Goal: Task Accomplishment & Management: Use online tool/utility

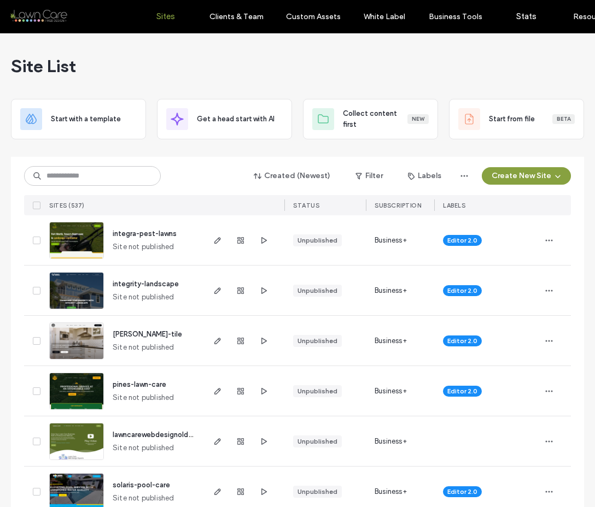
click at [268, 237] on div at bounding box center [243, 240] width 82 height 50
click at [263, 238] on icon "button" at bounding box center [263, 240] width 9 height 9
click at [260, 290] on icon "button" at bounding box center [263, 290] width 9 height 9
click at [79, 177] on input at bounding box center [92, 176] width 137 height 20
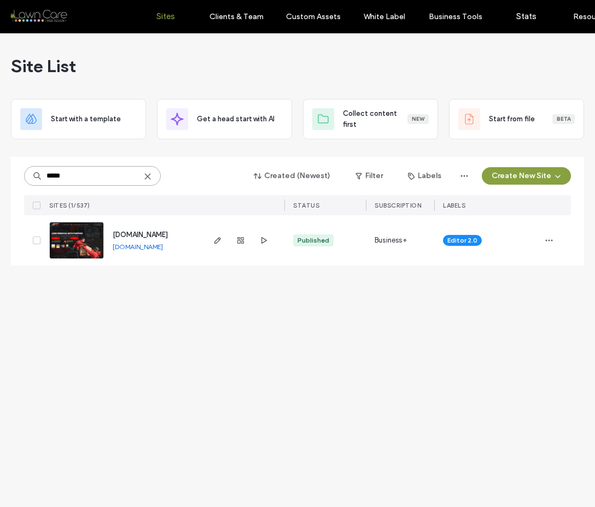
type input "*****"
click at [84, 232] on img at bounding box center [77, 259] width 54 height 74
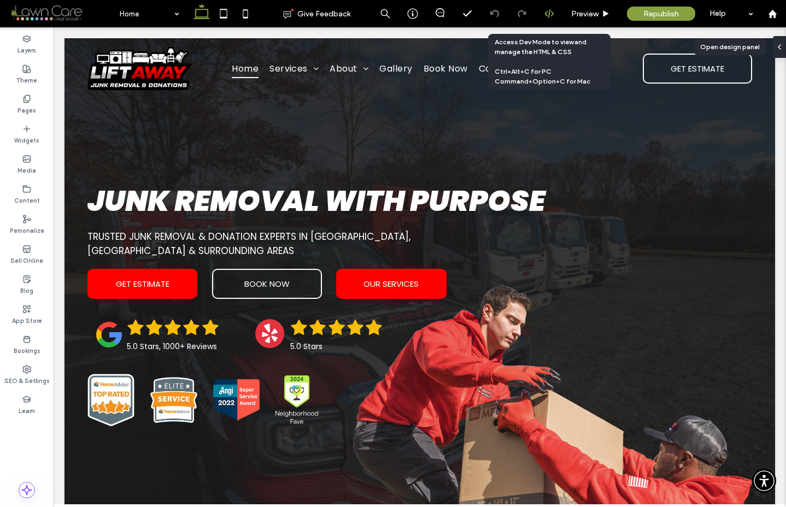
click at [545, 21] on div at bounding box center [549, 13] width 27 height 27
click at [554, 10] on div at bounding box center [549, 14] width 27 height 10
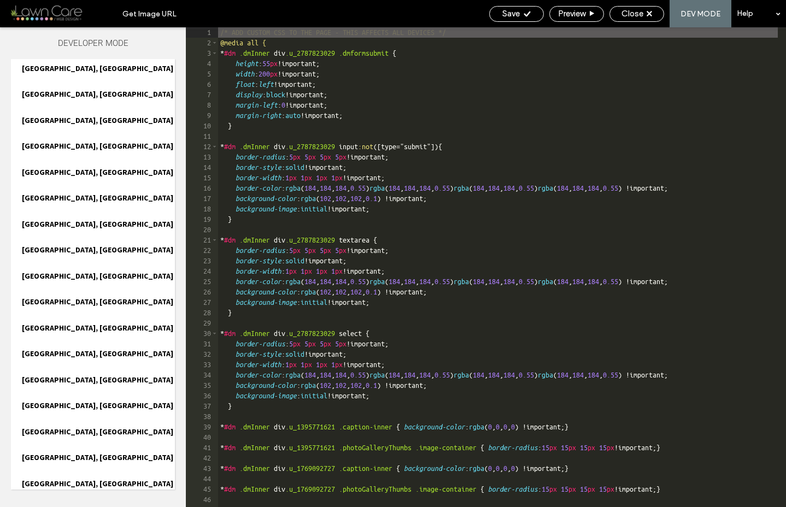
scroll to position [1367, 0]
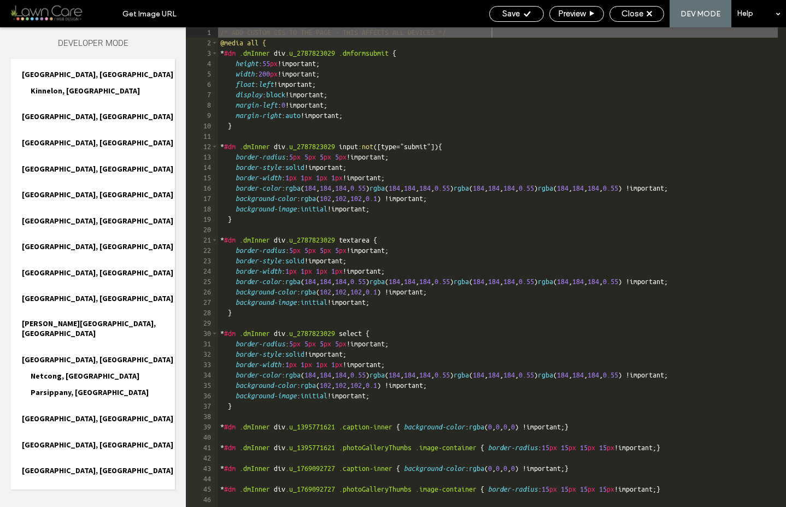
scroll to position [1466, 0]
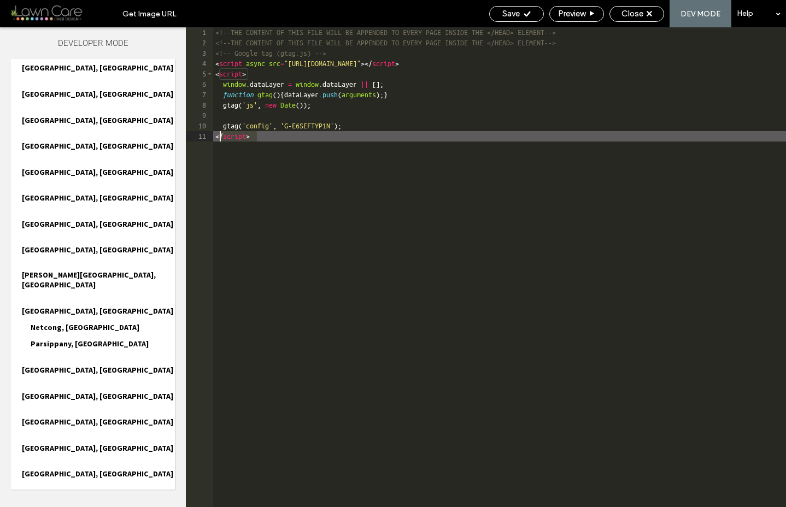
drag, startPoint x: 275, startPoint y: 140, endPoint x: 219, endPoint y: 133, distance: 56.1
click at [219, 133] on div "<!--THE CONTENT OF THIS FILE WILL BE APPENDED TO EVERY PAGE INSIDE THE </HEAD> …" at bounding box center [499, 277] width 573 height 501
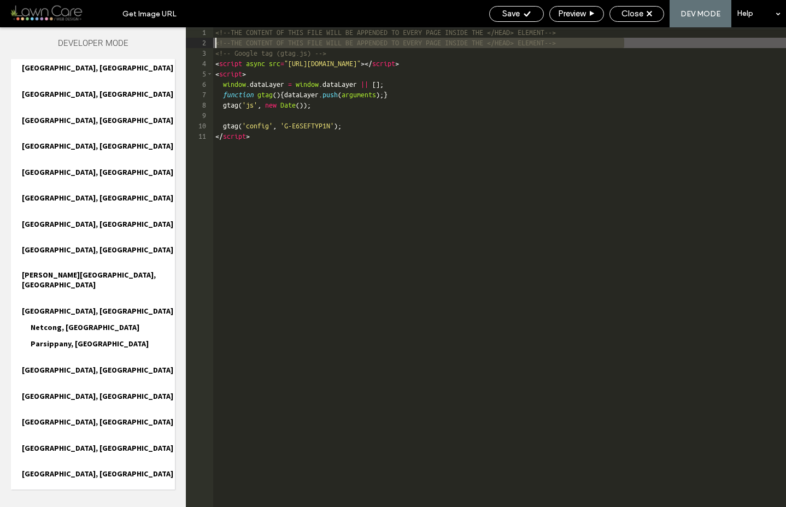
drag, startPoint x: 632, startPoint y: 43, endPoint x: 210, endPoint y: 45, distance: 422.0
click at [210, 45] on div "** 1 2 3 4 5 6 7 8 9 10 11 <!--THE CONTENT OF THIS FILE WILL BE APPENDED TO EVE…" at bounding box center [486, 267] width 600 height 480
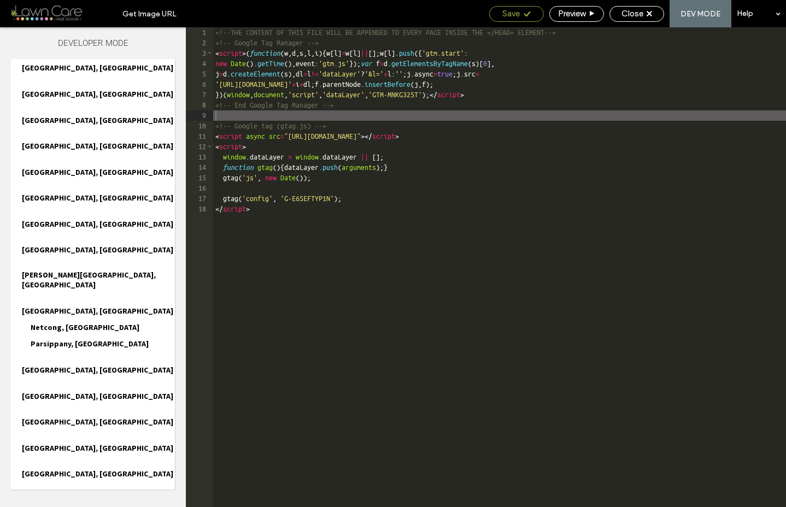
click at [515, 12] on span "Save" at bounding box center [510, 14] width 17 height 10
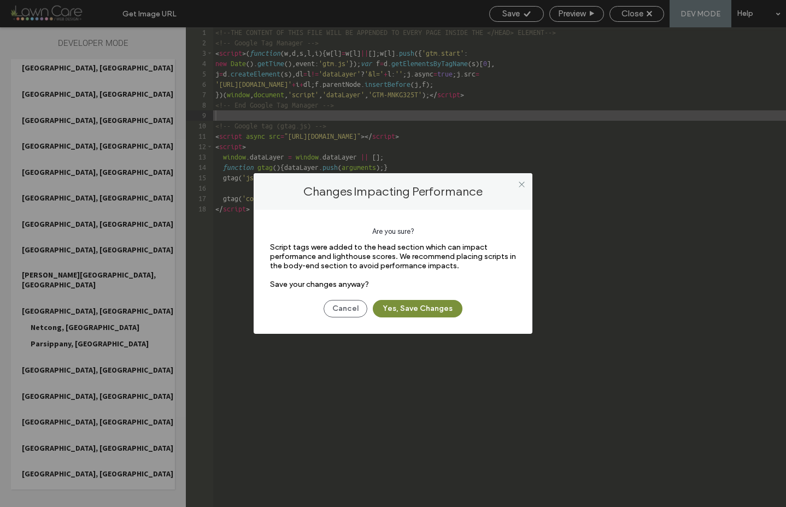
click at [429, 309] on button "Yes, Save Changes" at bounding box center [418, 308] width 90 height 17
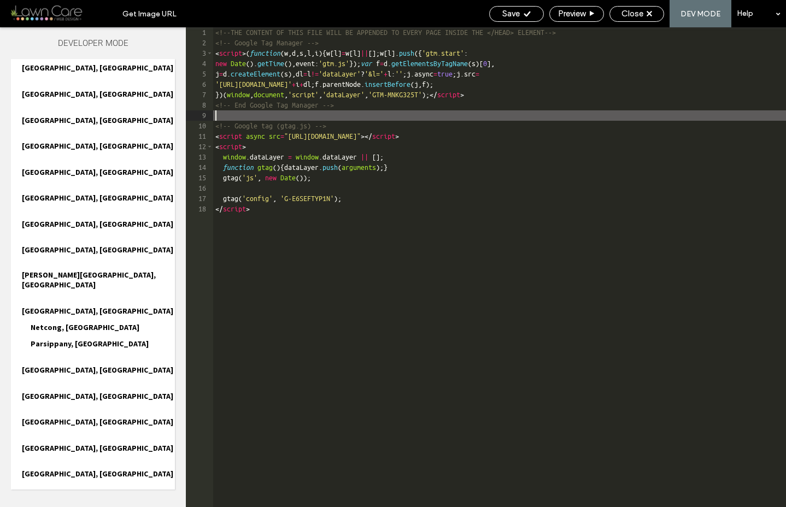
scroll to position [0, 0]
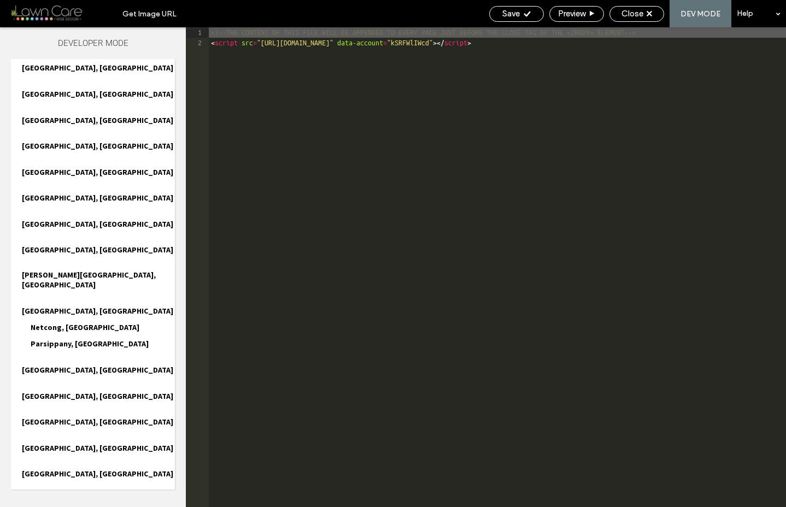
click at [594, 42] on div "<!--THE CONTENT OF THIS FILE WILL BE APPENDED TO EVERY PAGE JUST BEFORE THE CLO…" at bounding box center [497, 277] width 577 height 501
click at [594, 34] on div "<!--THE CONTENT OF THIS FILE WILL BE APPENDED TO EVERY PAGE JUST BEFORE THE CLO…" at bounding box center [497, 277] width 577 height 501
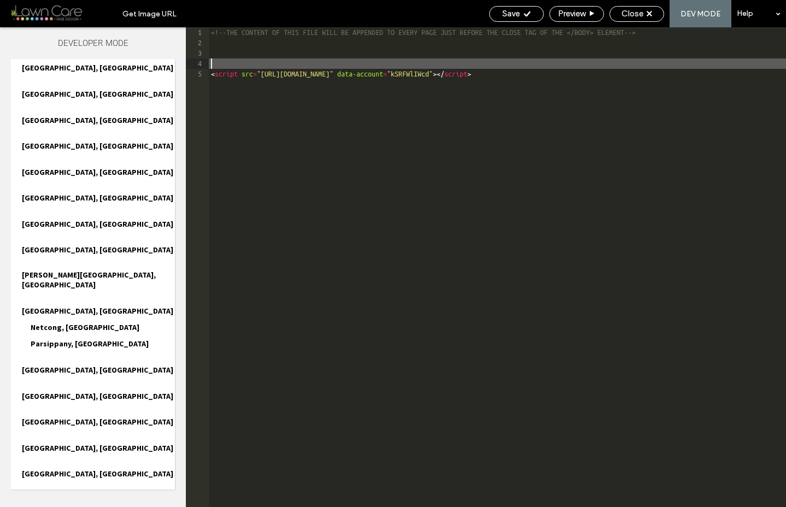
click at [255, 46] on div "<!--THE CONTENT OF THIS FILE WILL BE APPENDED TO EVERY PAGE JUST BEFORE THE CLO…" at bounding box center [497, 277] width 577 height 501
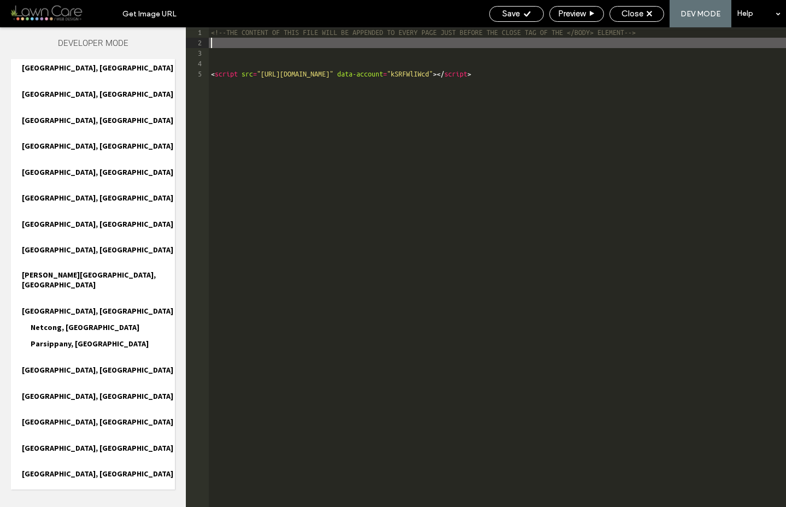
paste textarea
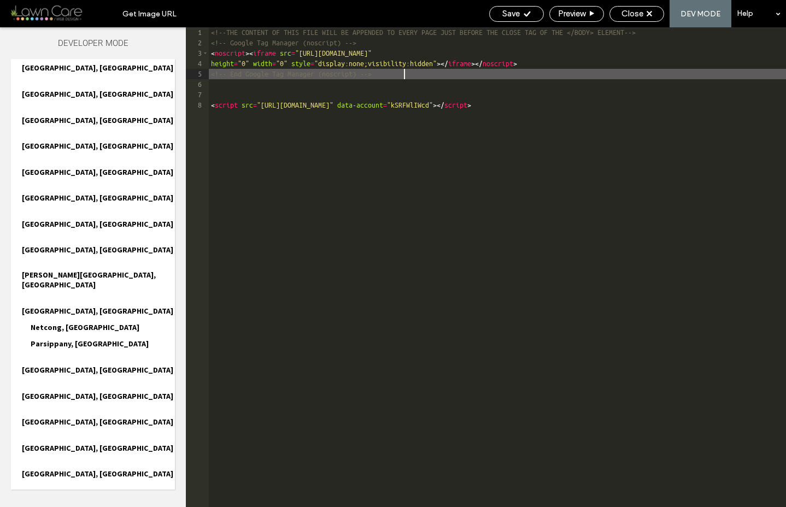
click at [243, 97] on div "<!--THE CONTENT OF THIS FILE WILL BE APPENDED TO EVERY PAGE JUST BEFORE THE CLO…" at bounding box center [497, 277] width 577 height 501
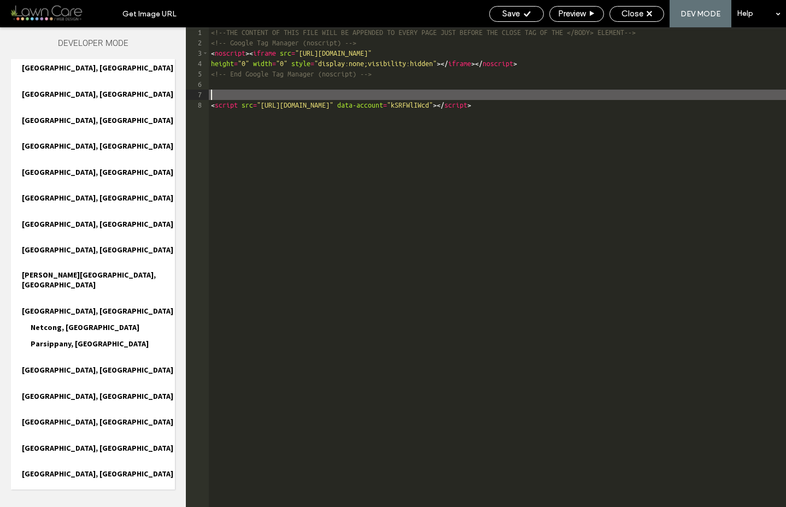
type textarea "**"
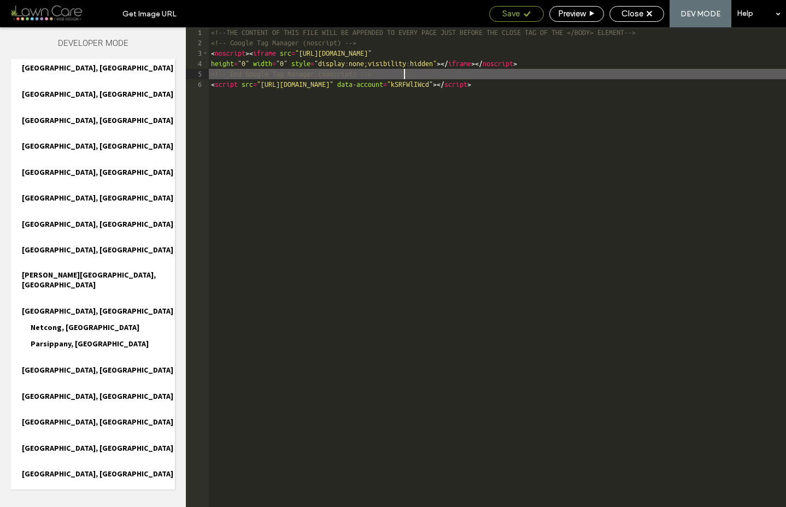
click at [505, 13] on span "Save" at bounding box center [510, 14] width 17 height 10
click at [594, 16] on span "Close" at bounding box center [633, 14] width 22 height 10
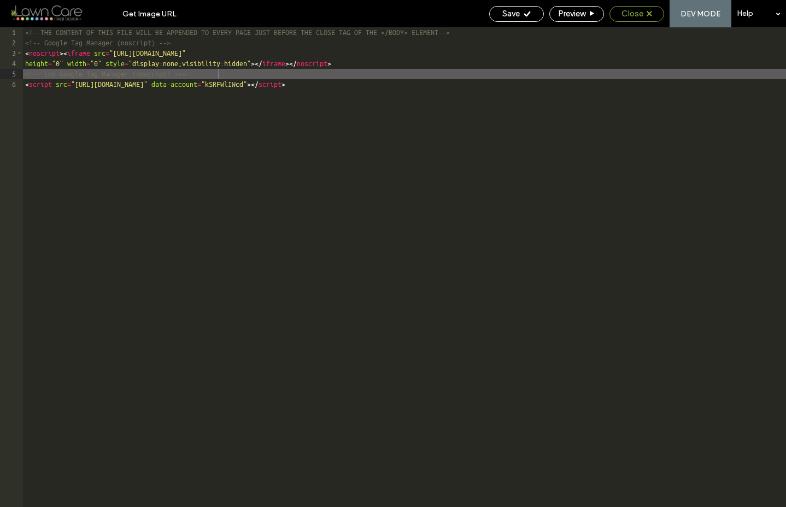
scroll to position [1438, 0]
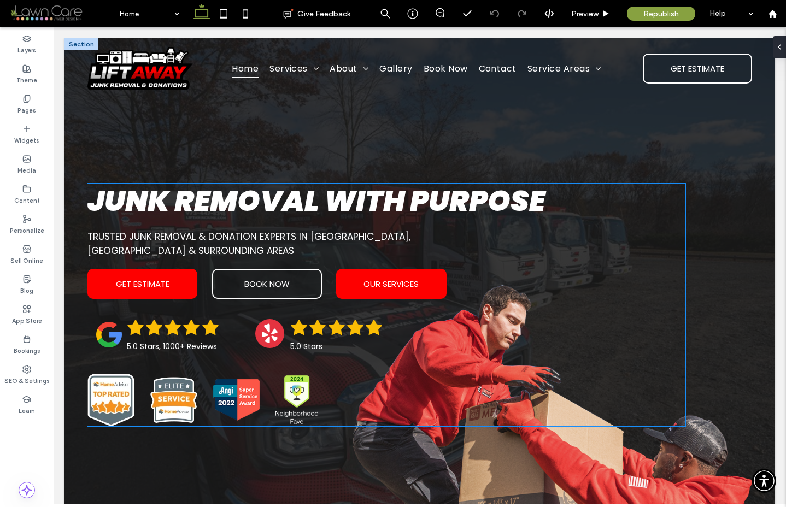
click at [200, 242] on span "Trusted Junk Removal & Donation Experts In Rockaway, NJ & Surrounding areas" at bounding box center [248, 243] width 323 height 27
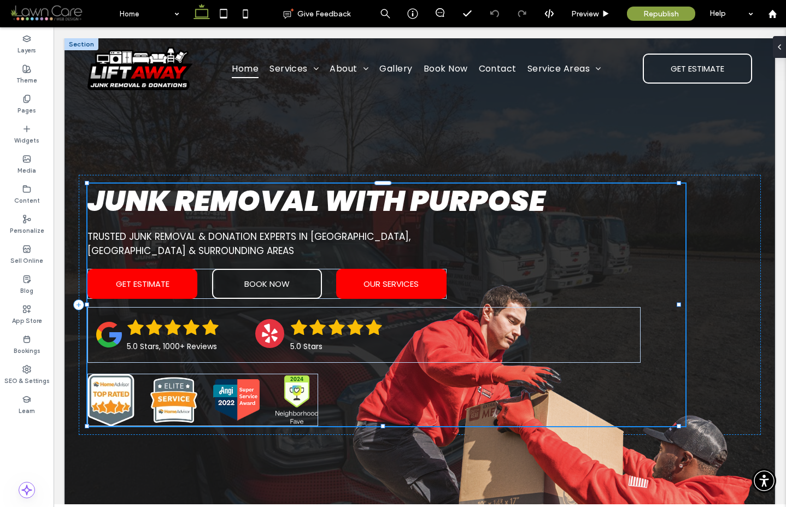
click at [200, 242] on span "Trusted Junk Removal & Donation Experts In Rockaway, NJ & Surrounding areas" at bounding box center [248, 243] width 323 height 27
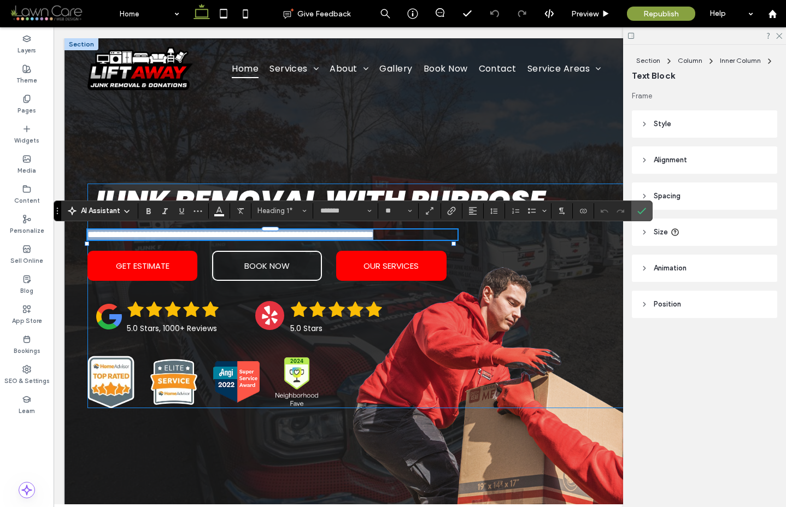
click at [186, 240] on h1 "**********" at bounding box center [272, 235] width 370 height 10
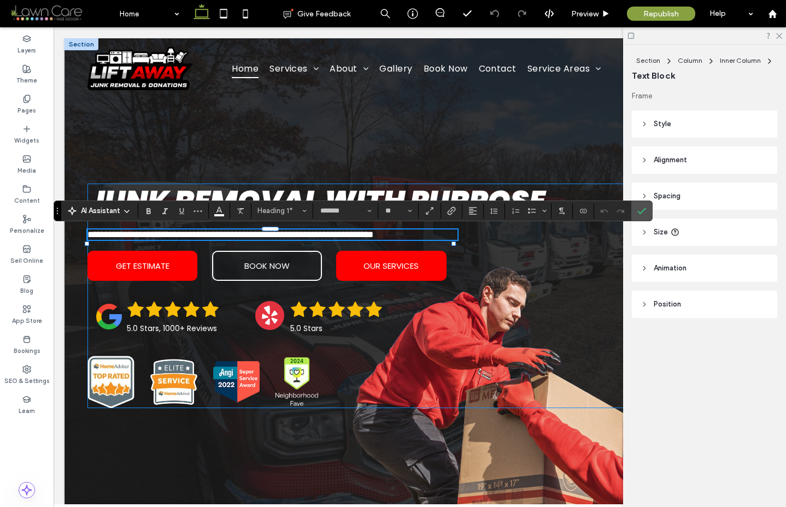
click at [186, 240] on h1 "**********" at bounding box center [272, 235] width 370 height 10
click at [594, 206] on span "Confirm" at bounding box center [639, 211] width 5 height 20
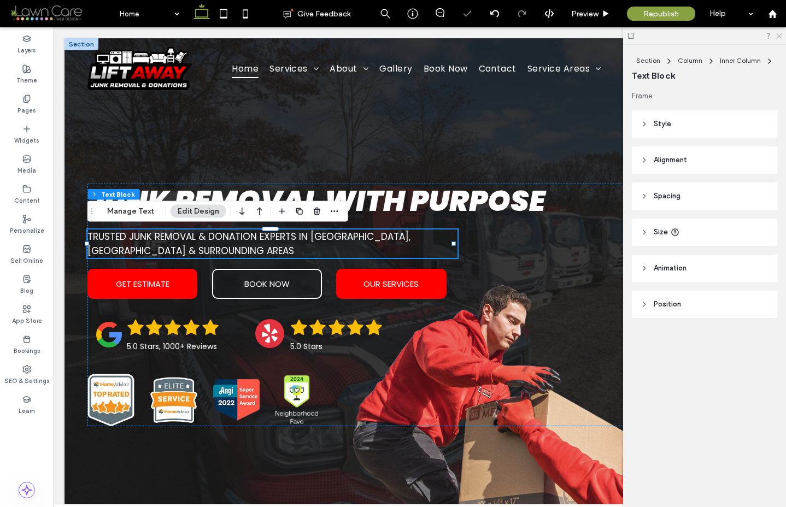
click at [594, 35] on icon at bounding box center [778, 35] width 7 height 7
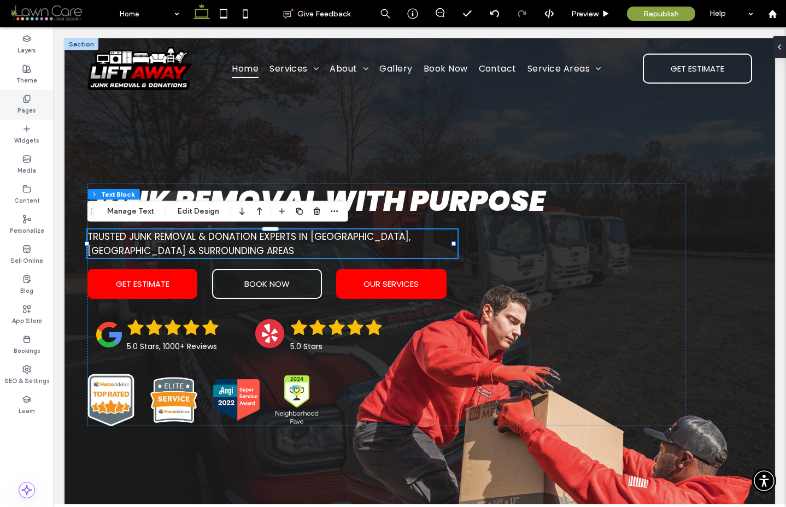
click at [30, 91] on div "Pages" at bounding box center [27, 105] width 54 height 30
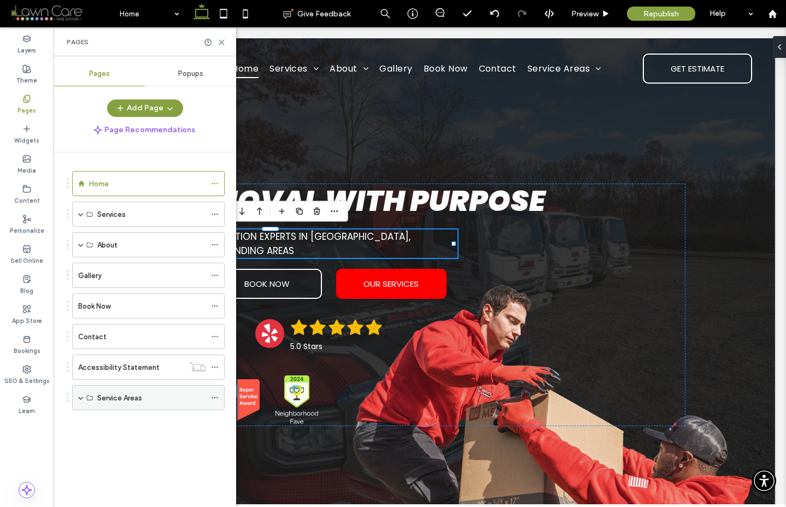
click at [81, 398] on span at bounding box center [80, 397] width 5 height 5
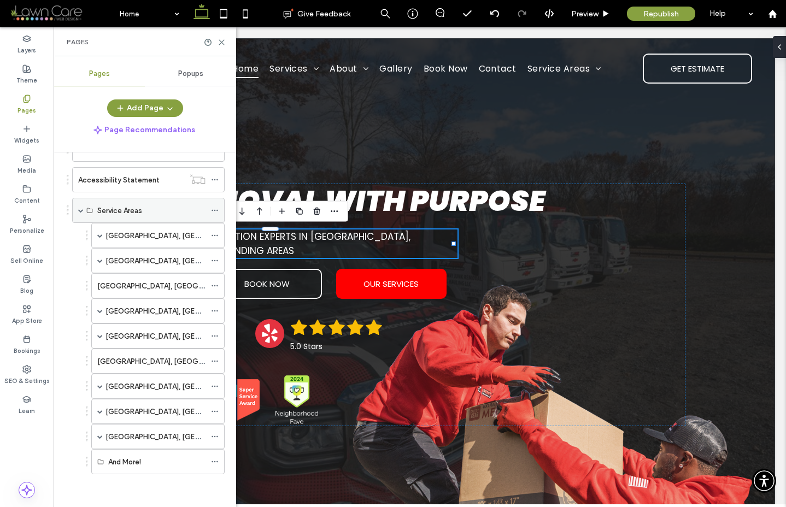
scroll to position [0, 0]
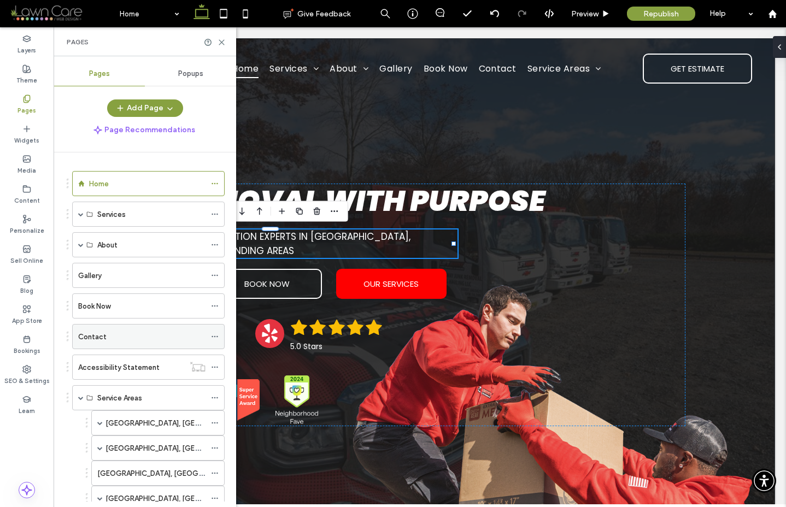
click at [97, 339] on label "Contact" at bounding box center [92, 336] width 28 height 19
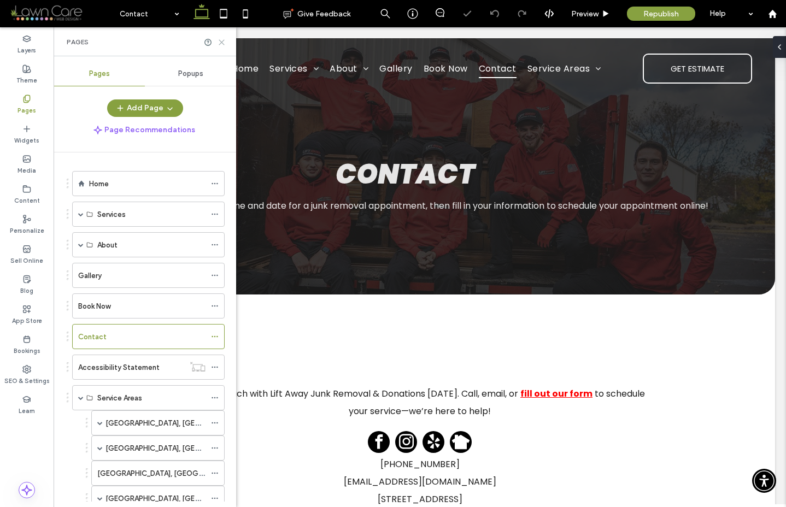
click at [221, 40] on icon at bounding box center [222, 42] width 8 height 8
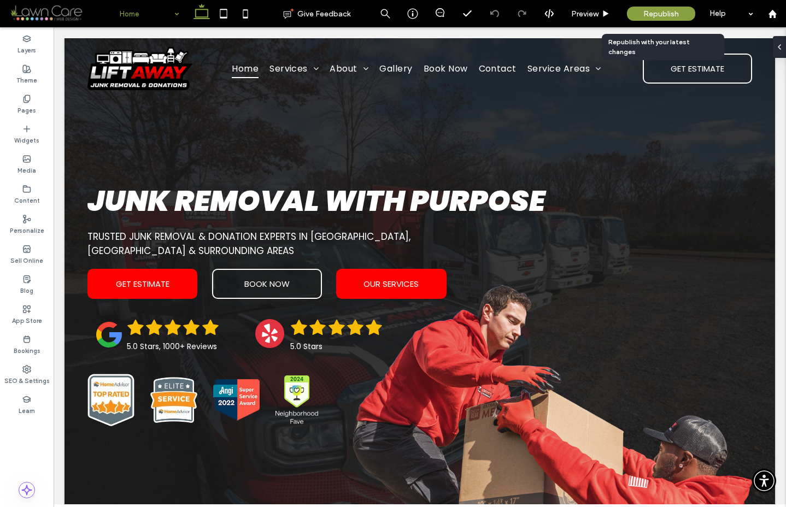
click at [594, 12] on div "Republish" at bounding box center [661, 14] width 68 height 14
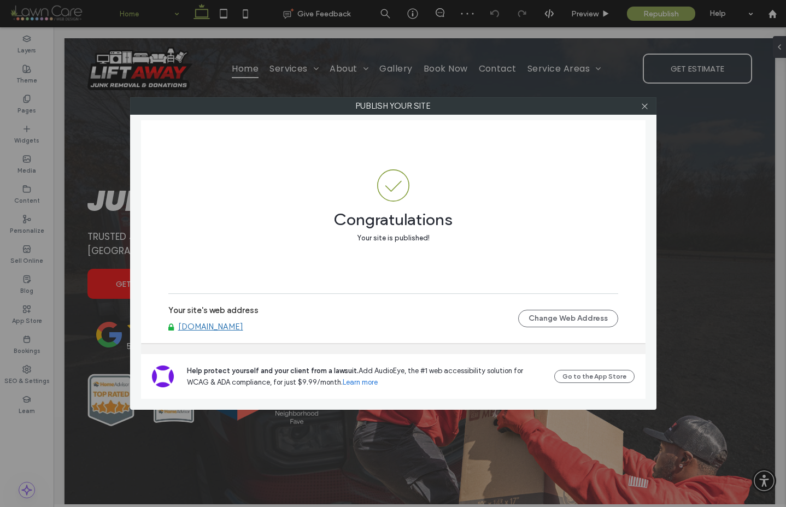
click at [202, 331] on link "[DOMAIN_NAME]" at bounding box center [210, 327] width 65 height 10
click at [594, 107] on icon at bounding box center [645, 106] width 8 height 8
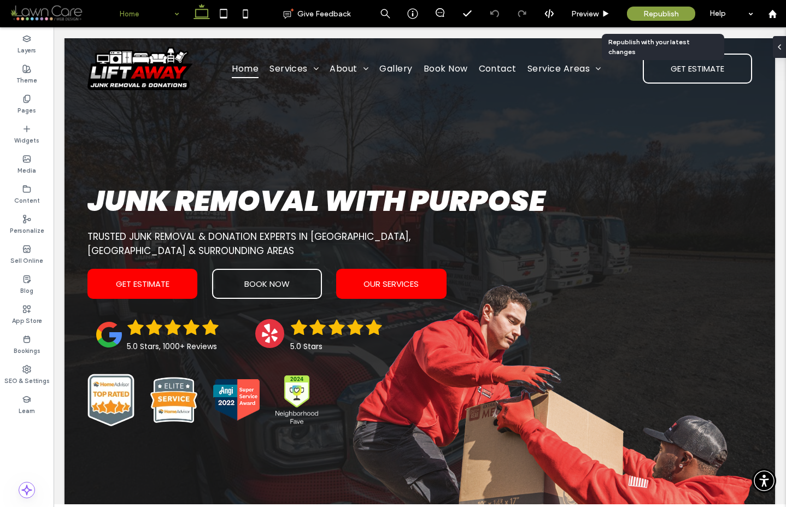
click at [594, 15] on span "Republish" at bounding box center [661, 13] width 36 height 9
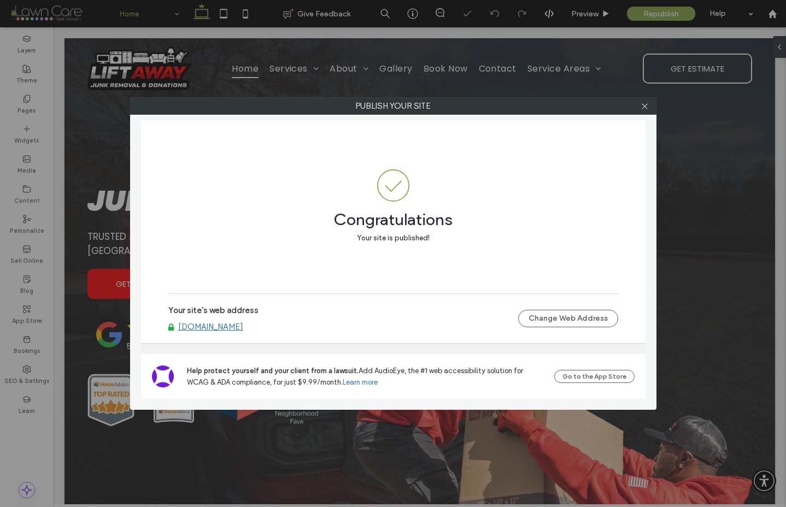
click at [243, 326] on link "[DOMAIN_NAME]" at bounding box center [210, 327] width 65 height 10
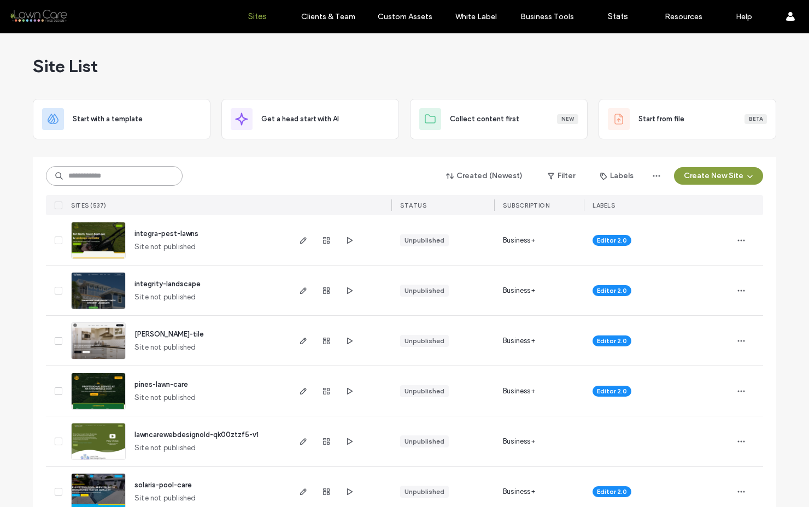
click at [137, 172] on input at bounding box center [114, 176] width 137 height 20
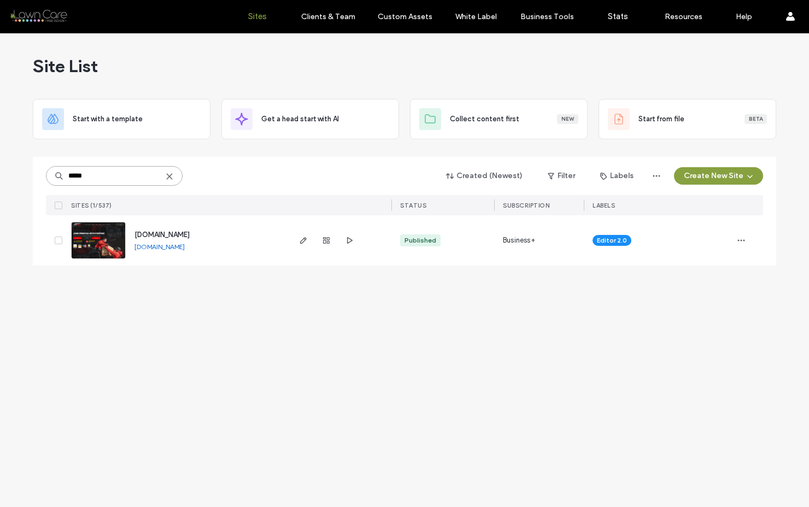
type input "*****"
click at [123, 238] on img at bounding box center [99, 259] width 54 height 74
